Goal: Information Seeking & Learning: Check status

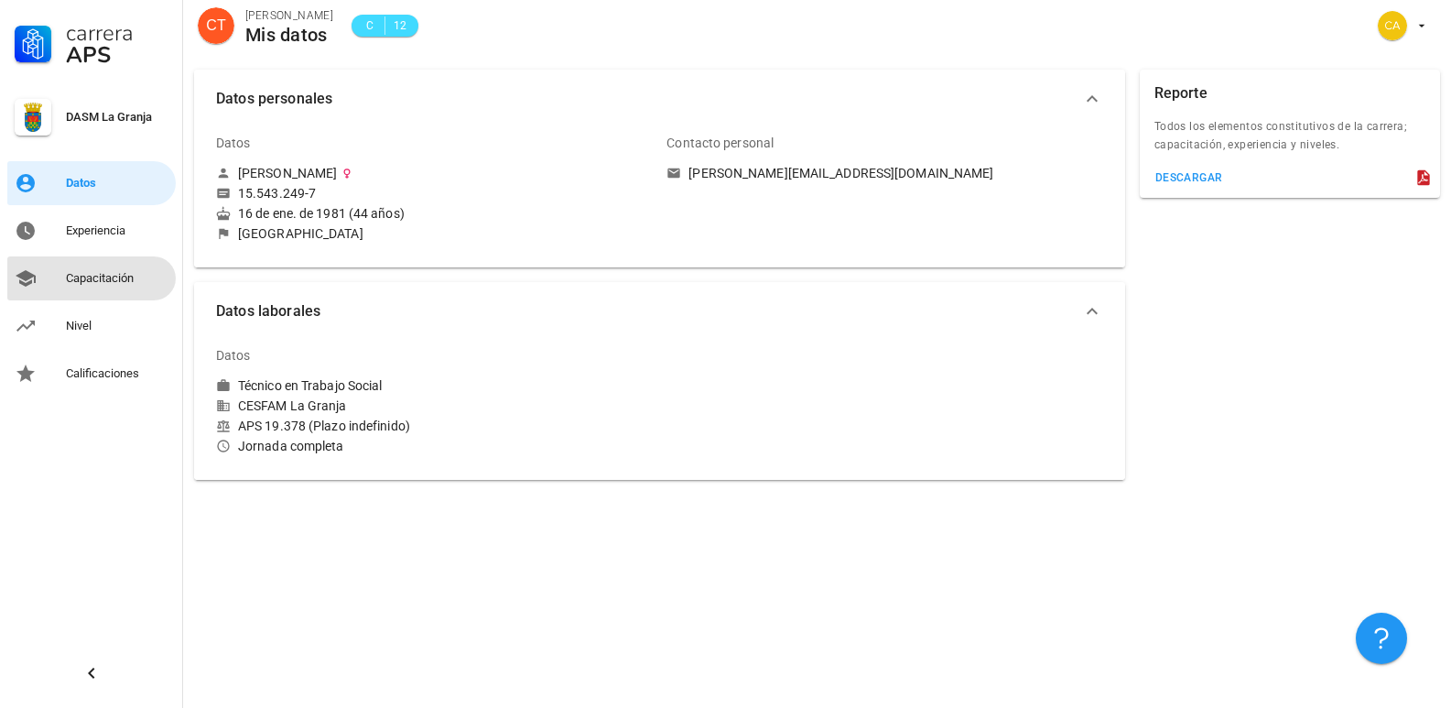
click at [94, 280] on div "Capacitación" at bounding box center [117, 278] width 103 height 15
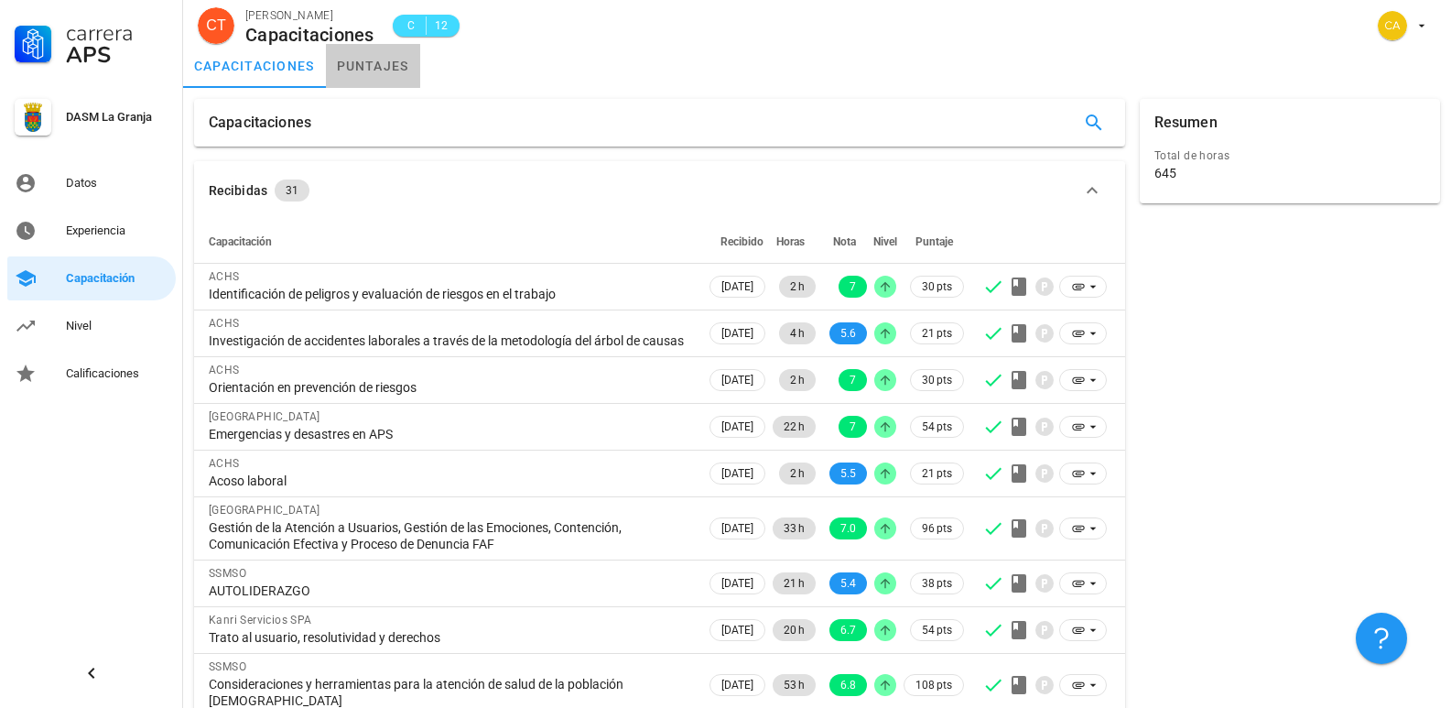
click at [394, 62] on link "puntajes" at bounding box center [373, 66] width 94 height 44
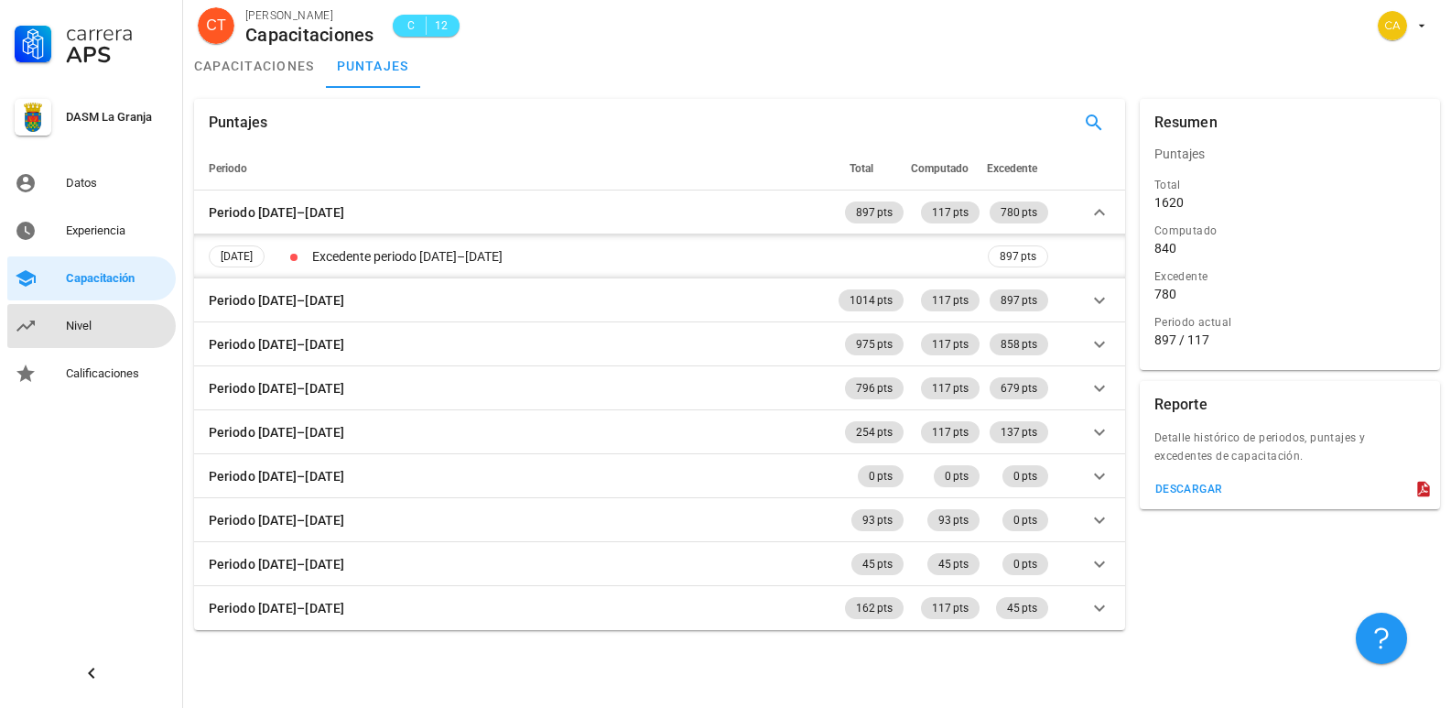
click at [87, 332] on div "Nivel" at bounding box center [117, 326] width 103 height 15
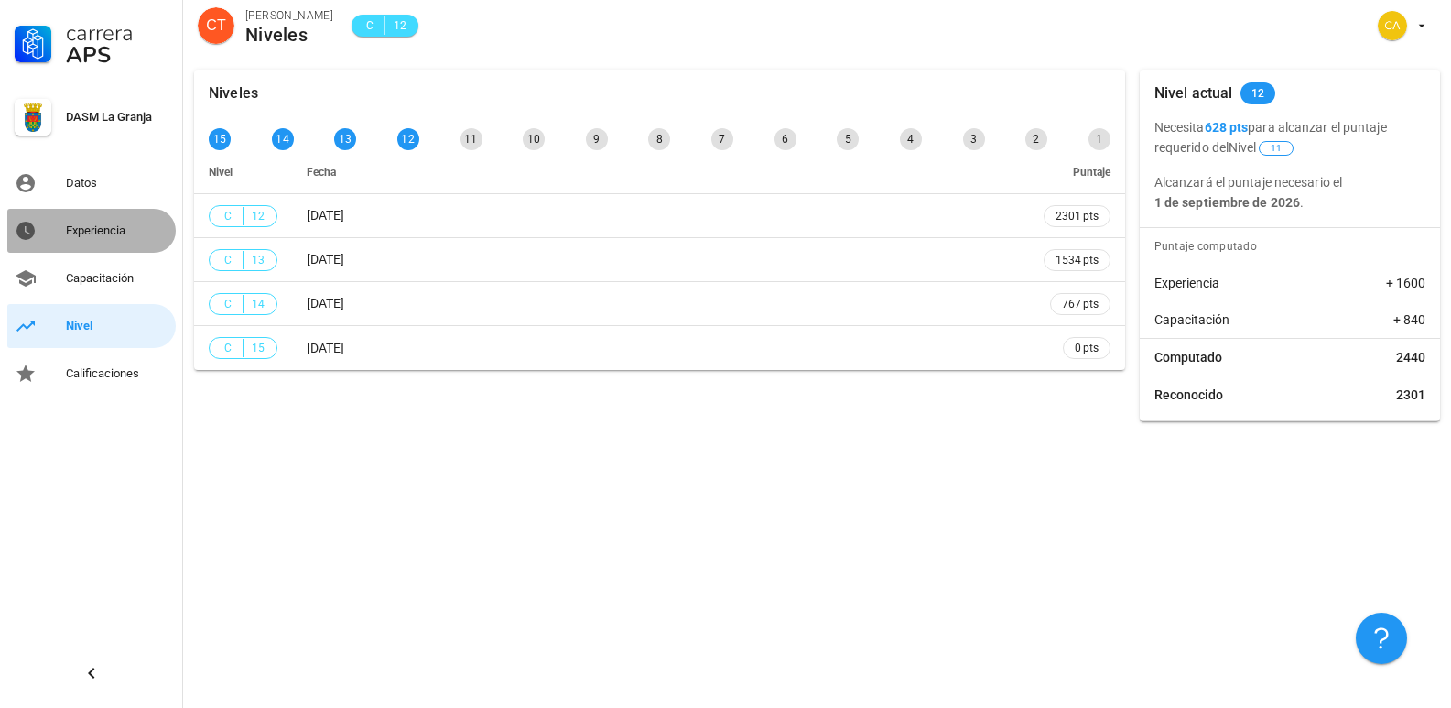
click at [90, 224] on div "Experiencia" at bounding box center [117, 230] width 103 height 15
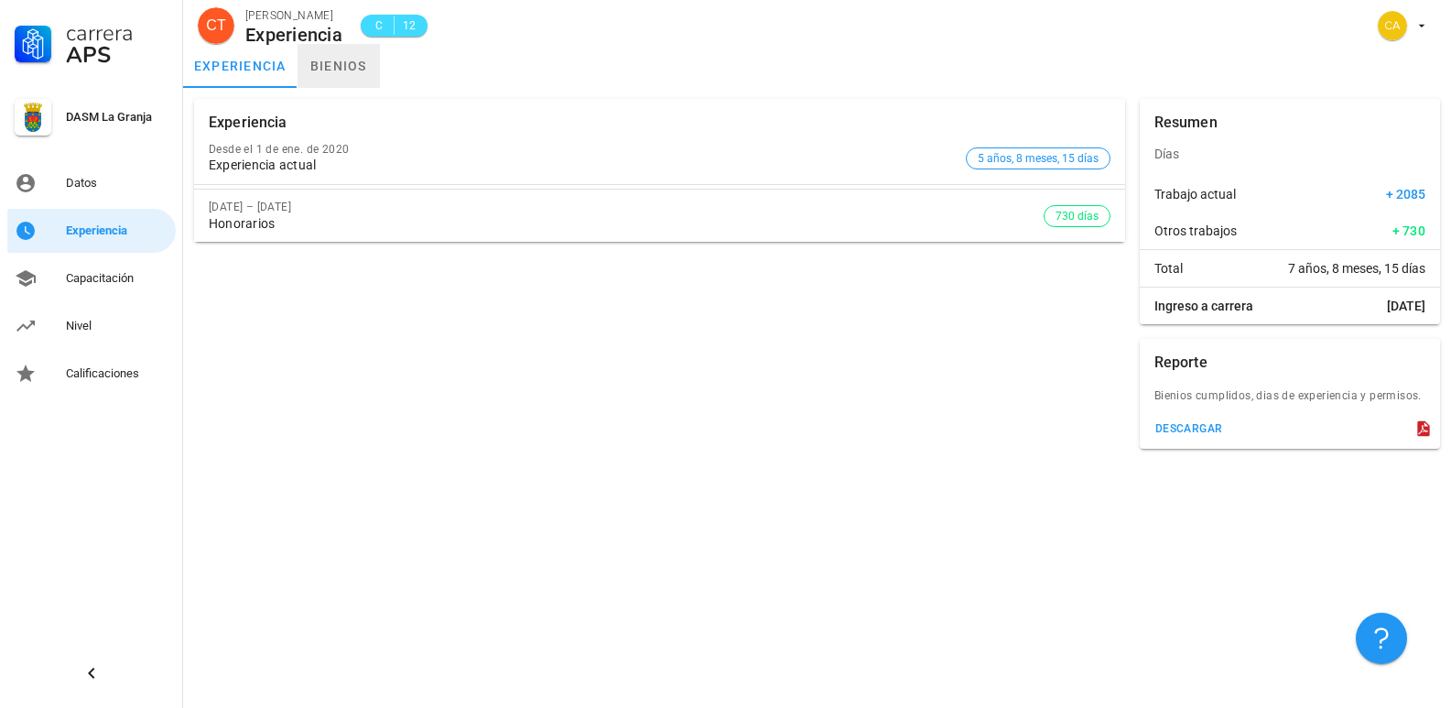
click at [351, 71] on link "bienios" at bounding box center [338, 66] width 82 height 44
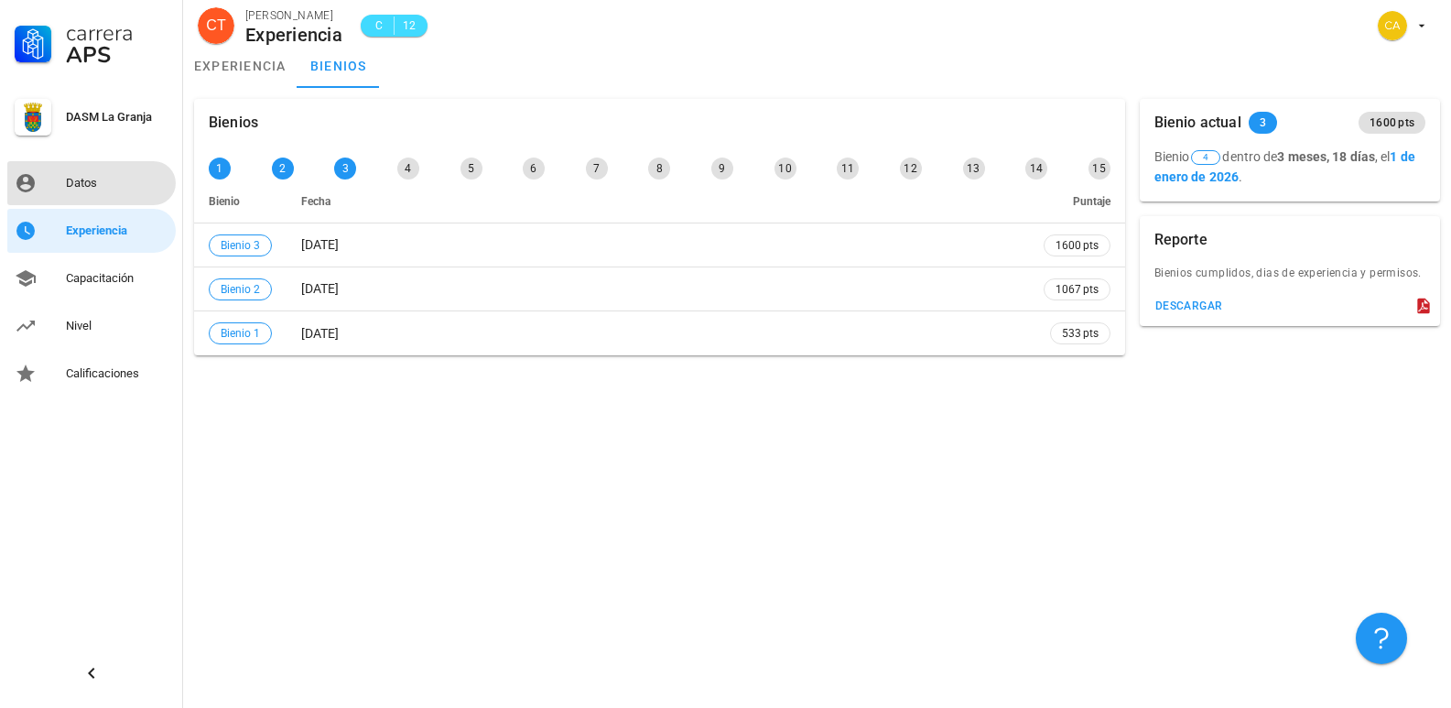
click at [92, 181] on div "Datos" at bounding box center [117, 183] width 103 height 15
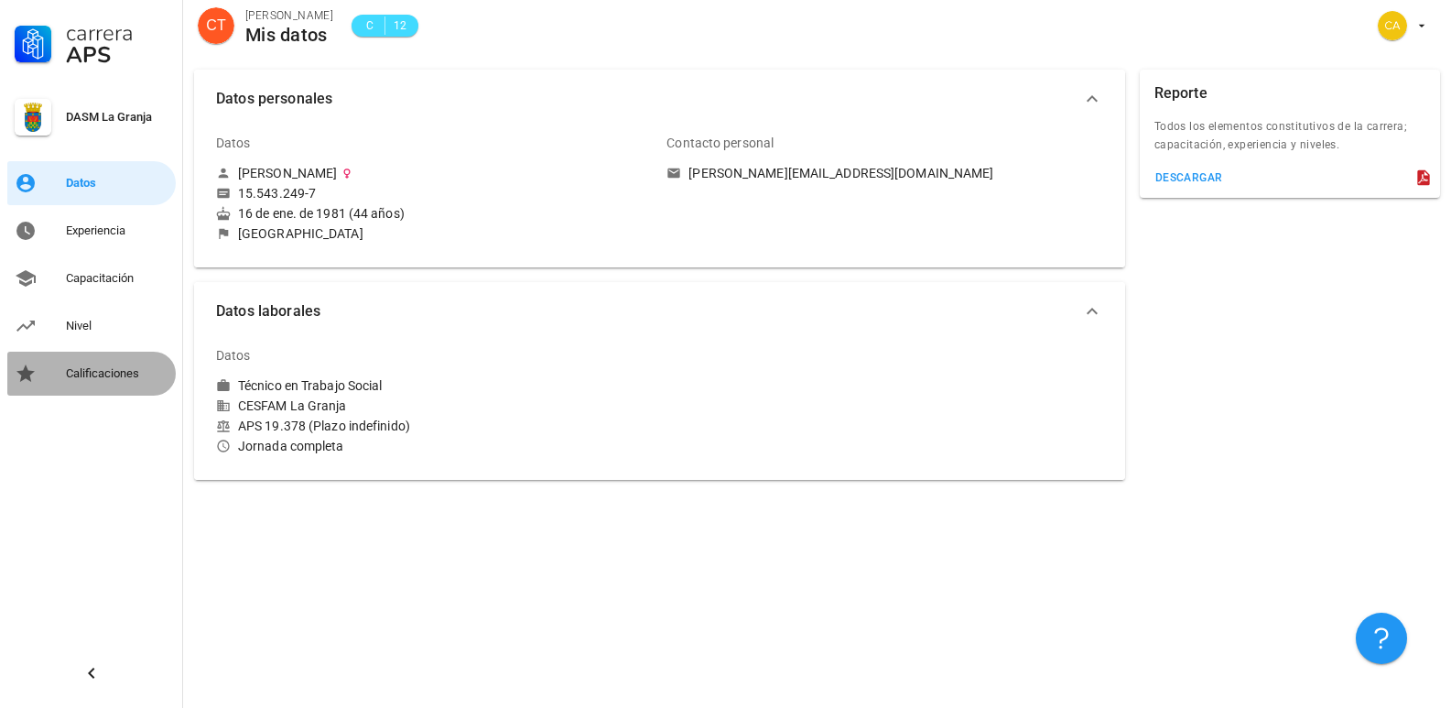
click at [123, 371] on div "Calificaciones" at bounding box center [117, 373] width 103 height 15
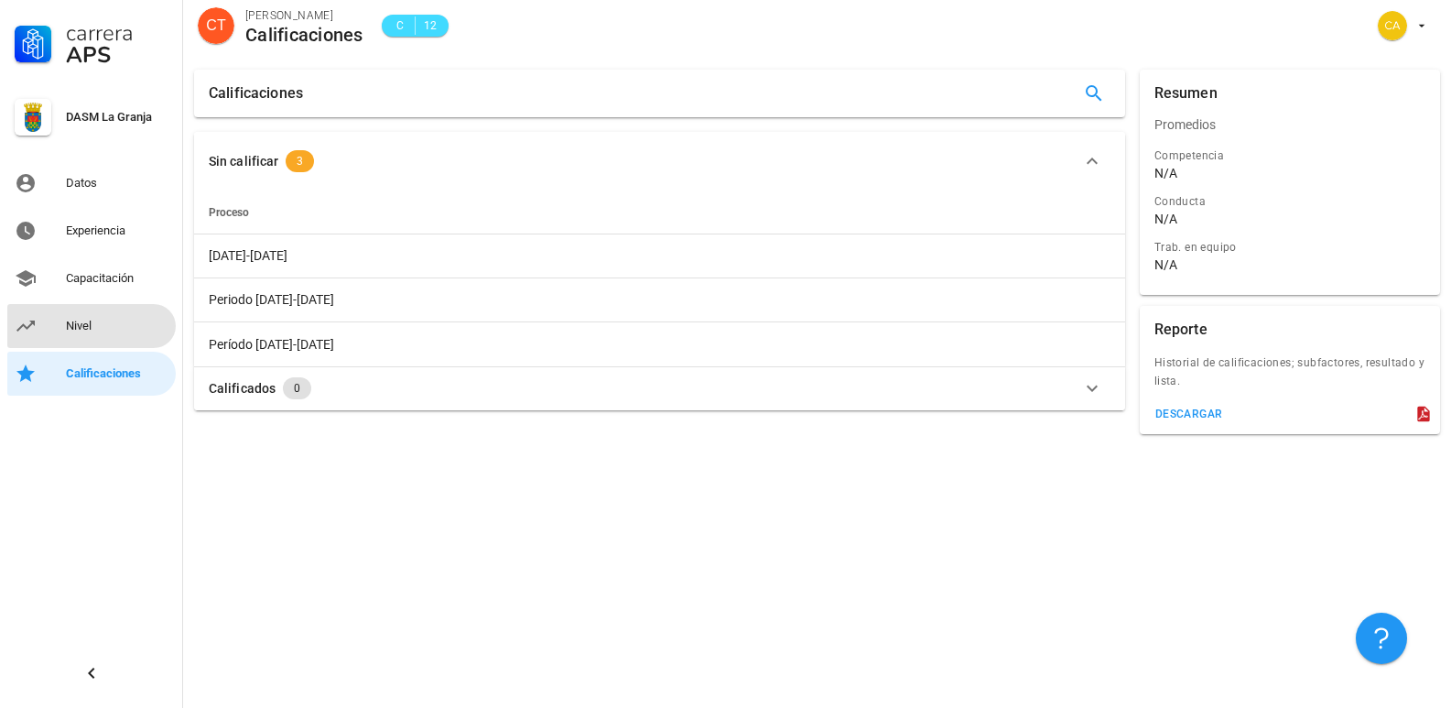
click at [108, 320] on div "Nivel" at bounding box center [117, 326] width 103 height 15
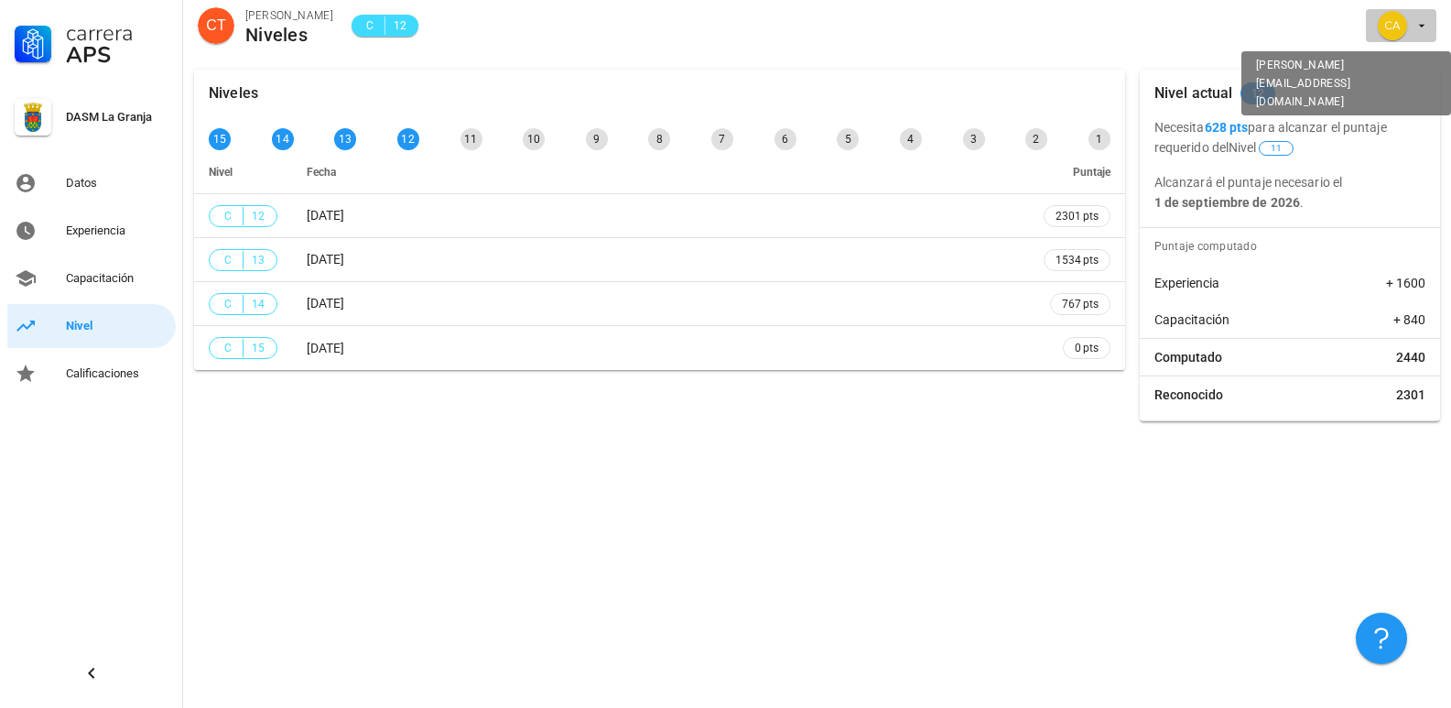
click at [1403, 27] on div "avatar" at bounding box center [1392, 25] width 29 height 29
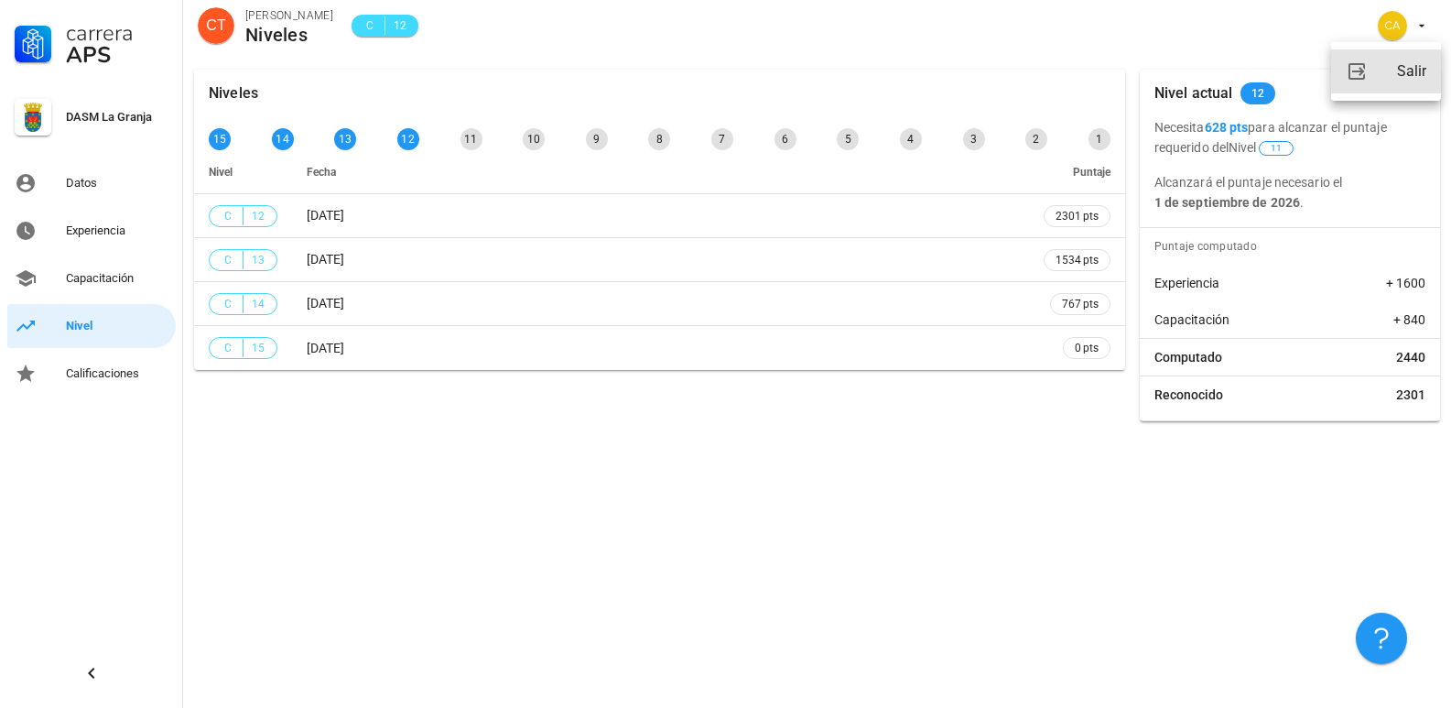
click at [1406, 73] on div "Salir" at bounding box center [1411, 71] width 29 height 37
